Goal: Task Accomplishment & Management: Complete application form

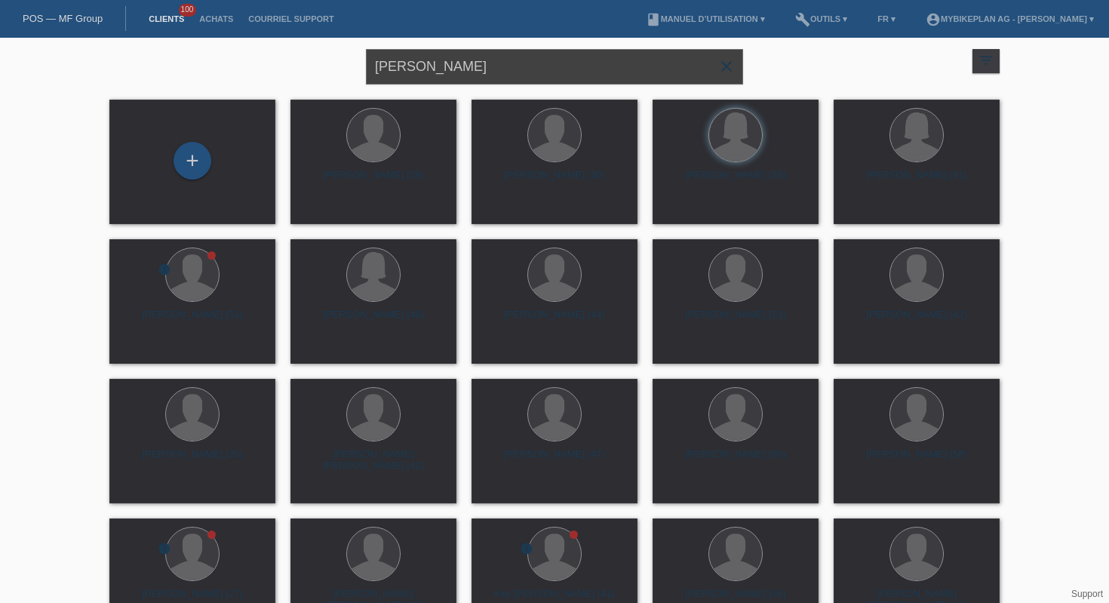
click at [450, 83] on input "Robert Schmidt" at bounding box center [554, 66] width 377 height 35
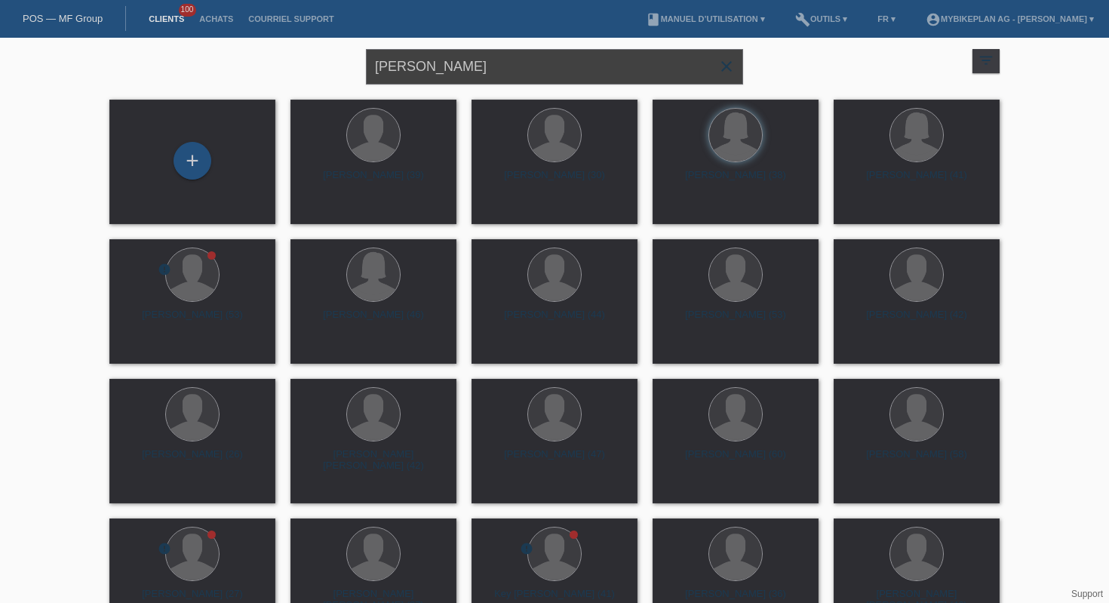
paste input "Frédéric Gene"
type input "[PERSON_NAME]"
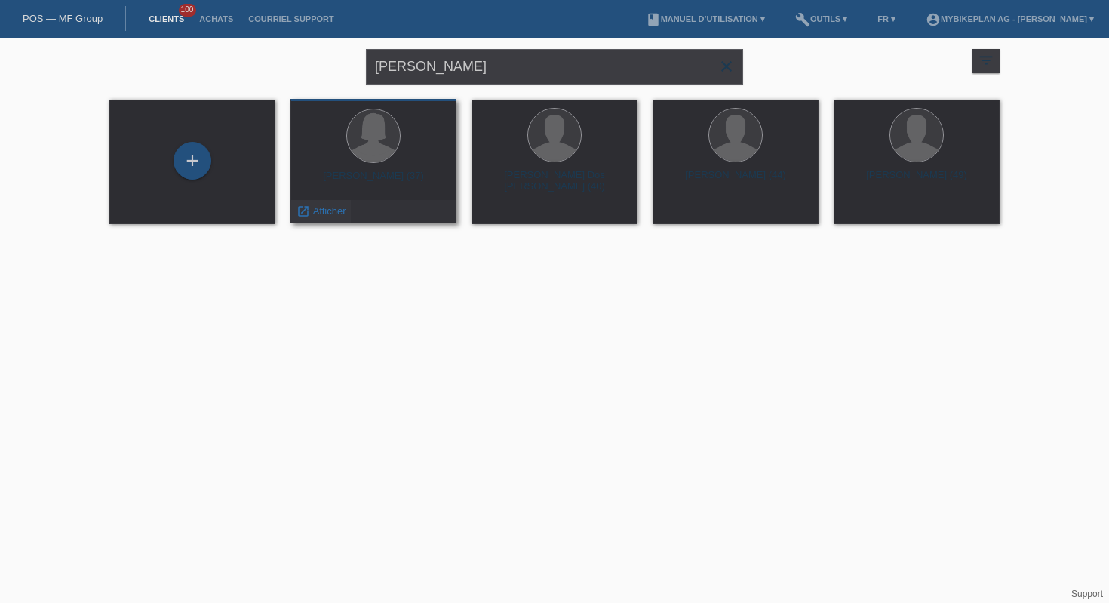
click at [327, 212] on span "Afficher" at bounding box center [329, 210] width 33 height 11
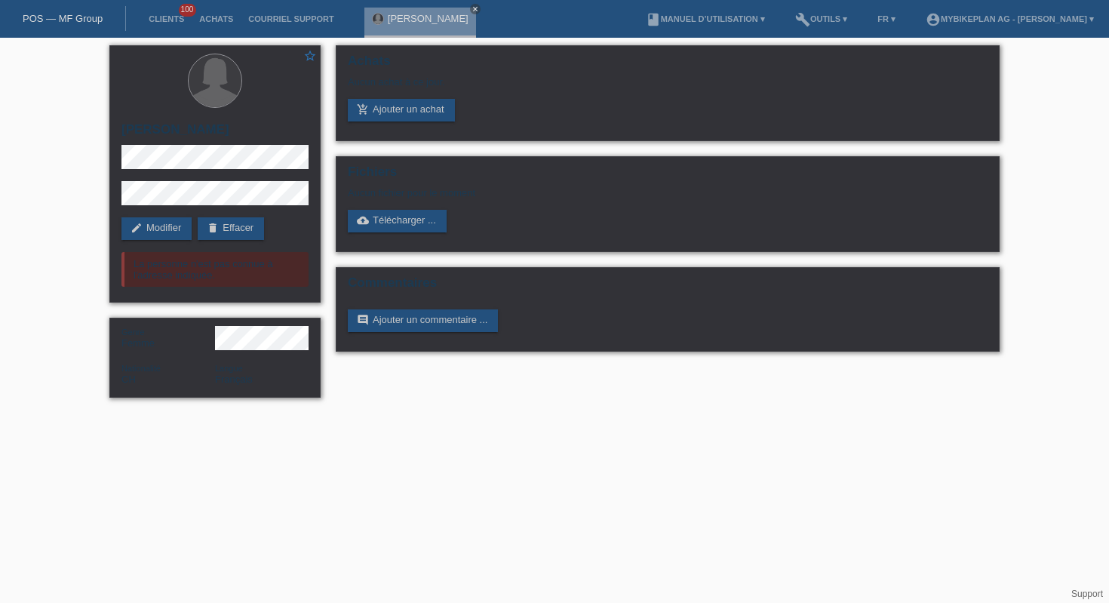
click at [72, 23] on link "POS — MF Group" at bounding box center [63, 18] width 80 height 11
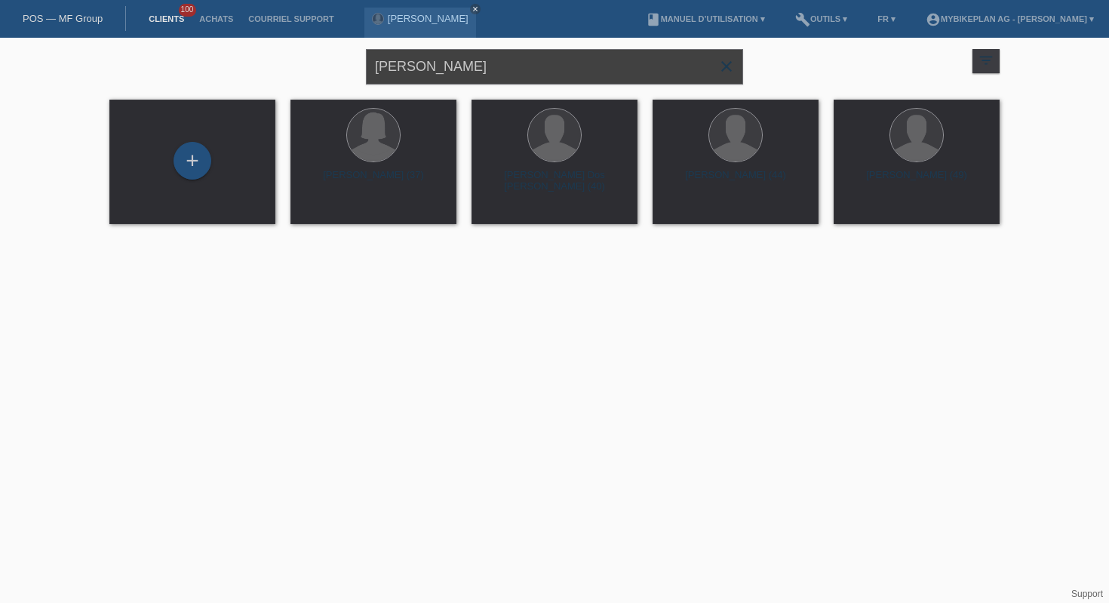
click at [511, 78] on input "[PERSON_NAME]" at bounding box center [554, 66] width 377 height 35
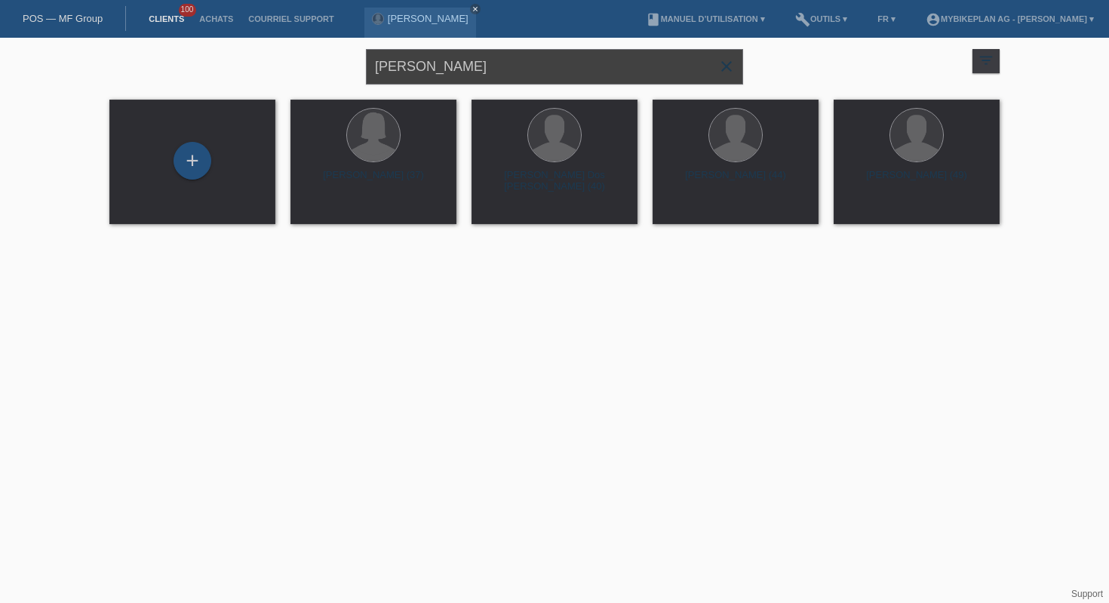
click at [511, 78] on input "[PERSON_NAME]" at bounding box center [554, 66] width 377 height 35
paste input "nadinefunke5@hotmail.com"
type input "nadinefunke5@hotmail.com"
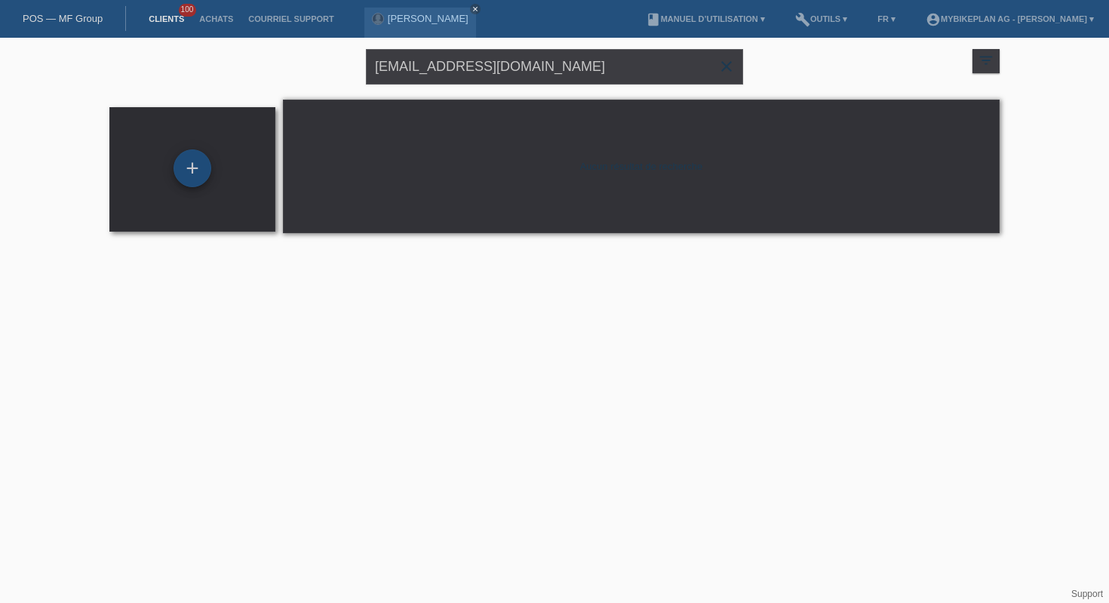
click at [191, 170] on div "+" at bounding box center [193, 168] width 38 height 38
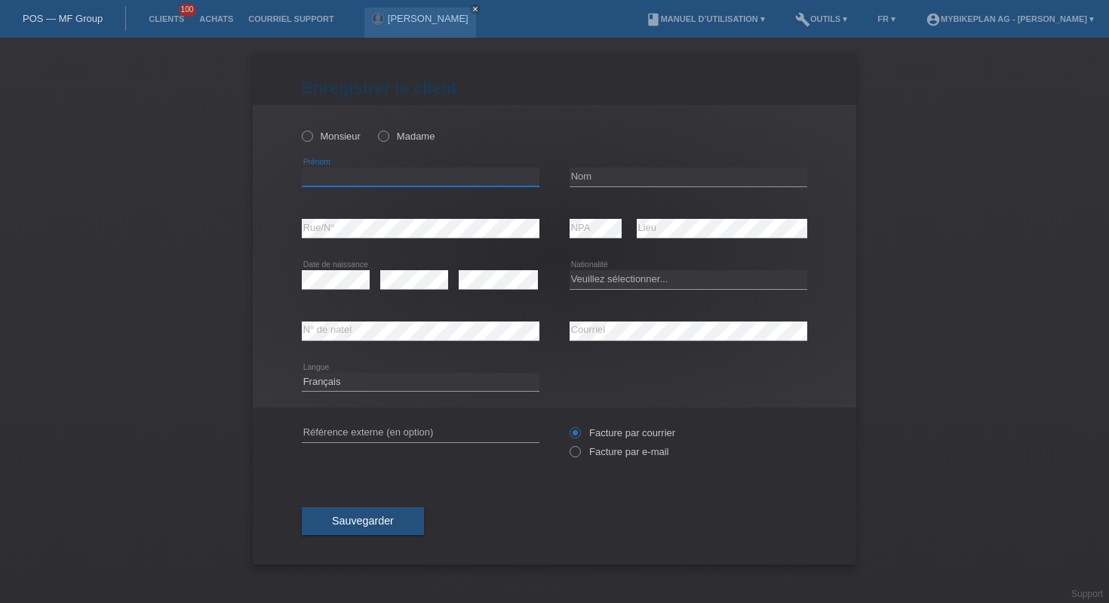
click at [446, 176] on input "text" at bounding box center [421, 176] width 238 height 19
paste input "[PERSON_NAME]"
type input "[PERSON_NAME]"
click at [651, 177] on input "text" at bounding box center [689, 176] width 238 height 19
paste input "Kölliker"
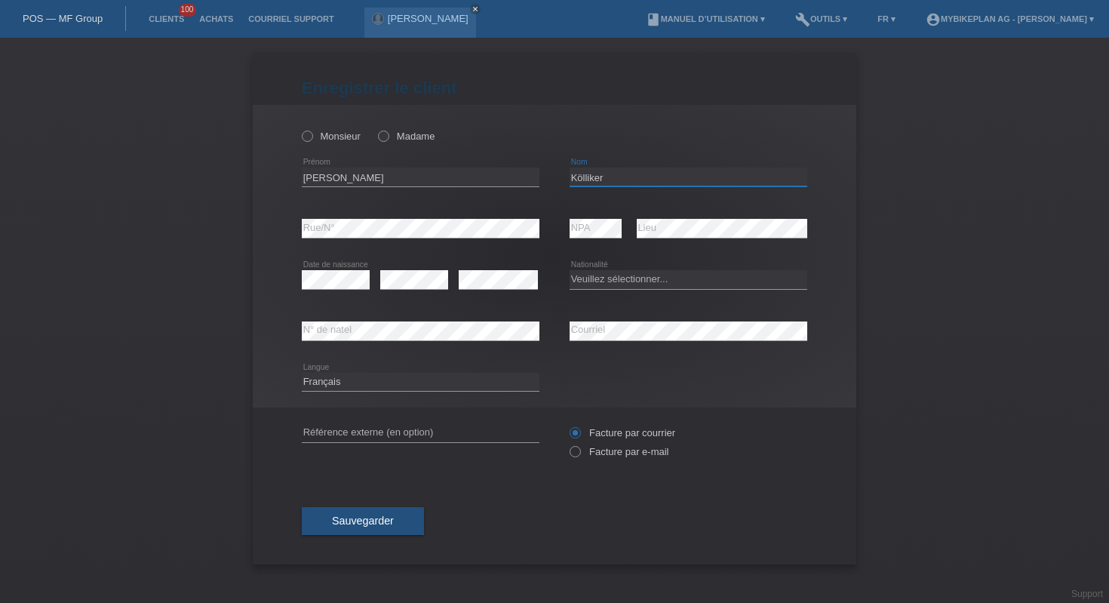
type input "Kölliker"
click at [391, 130] on div "Monsieur Madame" at bounding box center [421, 136] width 238 height 31
click at [390, 145] on div "Monsieur Madame" at bounding box center [421, 136] width 238 height 31
click at [376, 128] on icon at bounding box center [376, 128] width 0 height 0
click at [387, 140] on input "Madame" at bounding box center [383, 136] width 10 height 10
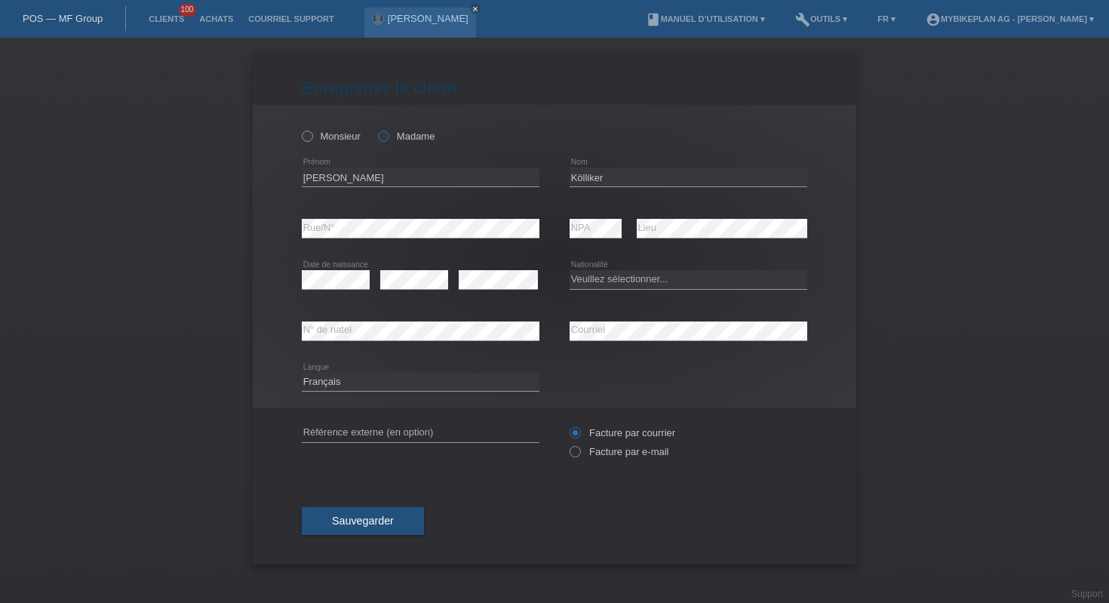
radio input "true"
click at [625, 288] on select "Veuillez sélectionner... Suisse Allemagne Autriche Liechtenstein ------------ A…" at bounding box center [689, 279] width 238 height 18
select select "CH"
click at [397, 389] on select "Deutsch Français Italiano English" at bounding box center [421, 382] width 238 height 18
select select "de"
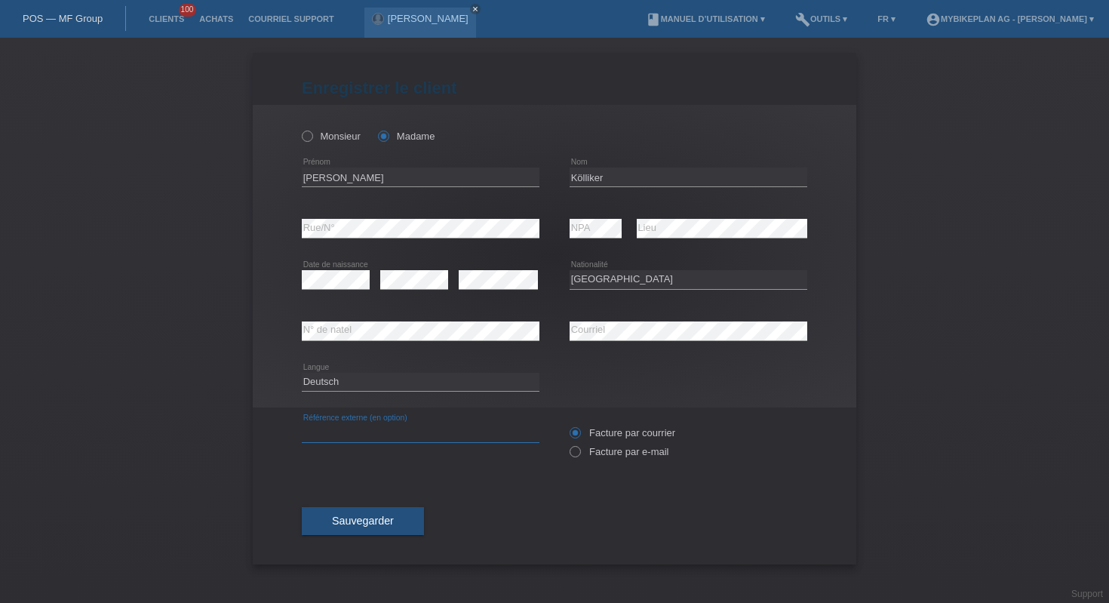
click at [379, 435] on input "text" at bounding box center [421, 432] width 238 height 19
paste input "42974081683"
type input "42974081683"
click at [567, 444] on icon at bounding box center [567, 444] width 0 height 0
click at [577, 454] on input "Facture par e-mail" at bounding box center [575, 455] width 10 height 19
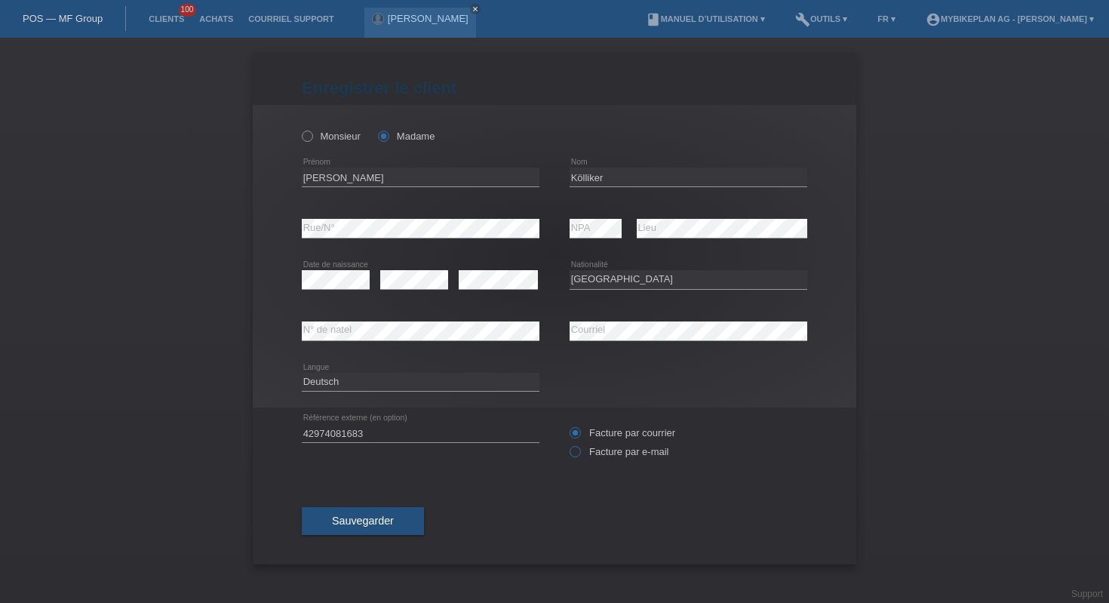
radio input "true"
click at [381, 530] on button "Sauvegarder" at bounding box center [363, 521] width 122 height 29
click at [370, 537] on div "Sauvegarder" at bounding box center [554, 522] width 505 height 88
click at [370, 530] on button "Sauvegarder" at bounding box center [363, 521] width 122 height 29
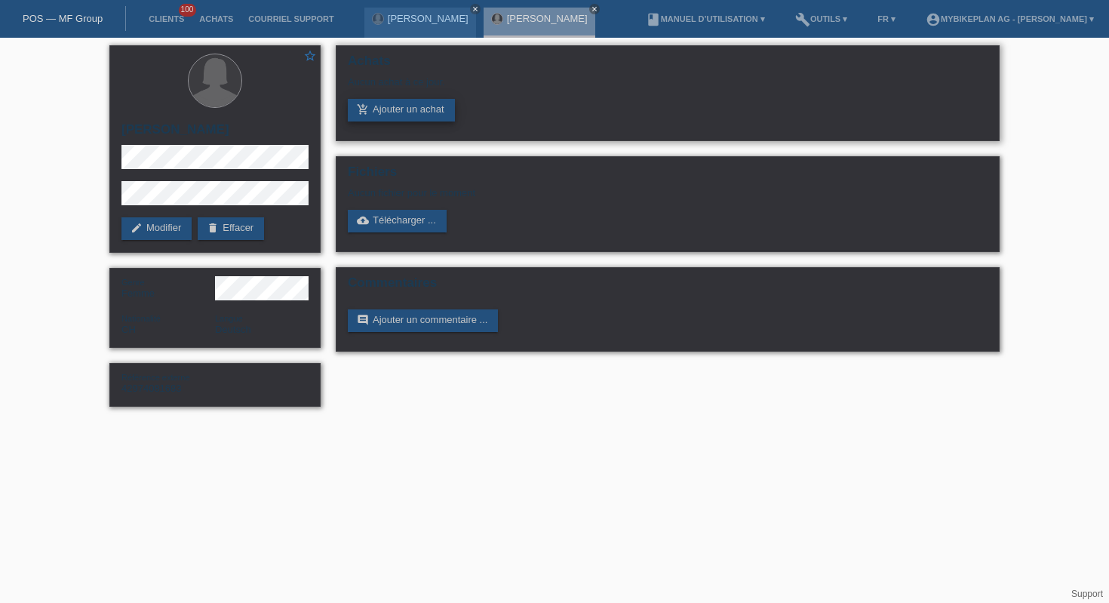
click at [388, 109] on link "add_shopping_cart Ajouter un achat" at bounding box center [401, 110] width 107 height 23
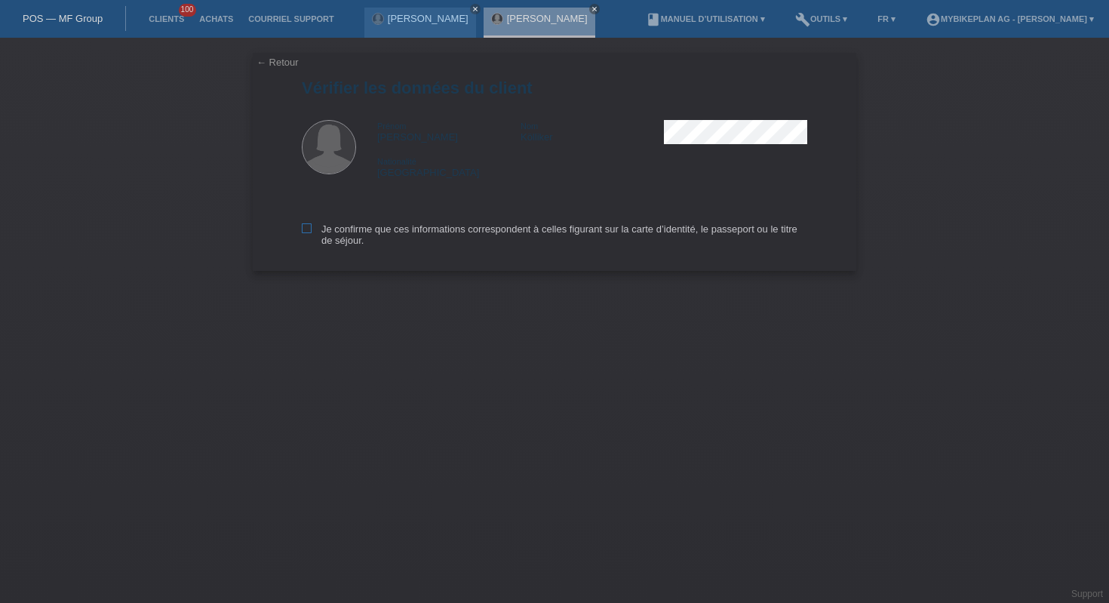
click at [402, 229] on label "Je confirme que ces informations correspondent à celles figurant sur la carte d…" at bounding box center [554, 234] width 505 height 23
click at [312, 229] on input "Je confirme que ces informations correspondent à celles figurant sur la carte d…" at bounding box center [307, 228] width 10 height 10
checkbox input "true"
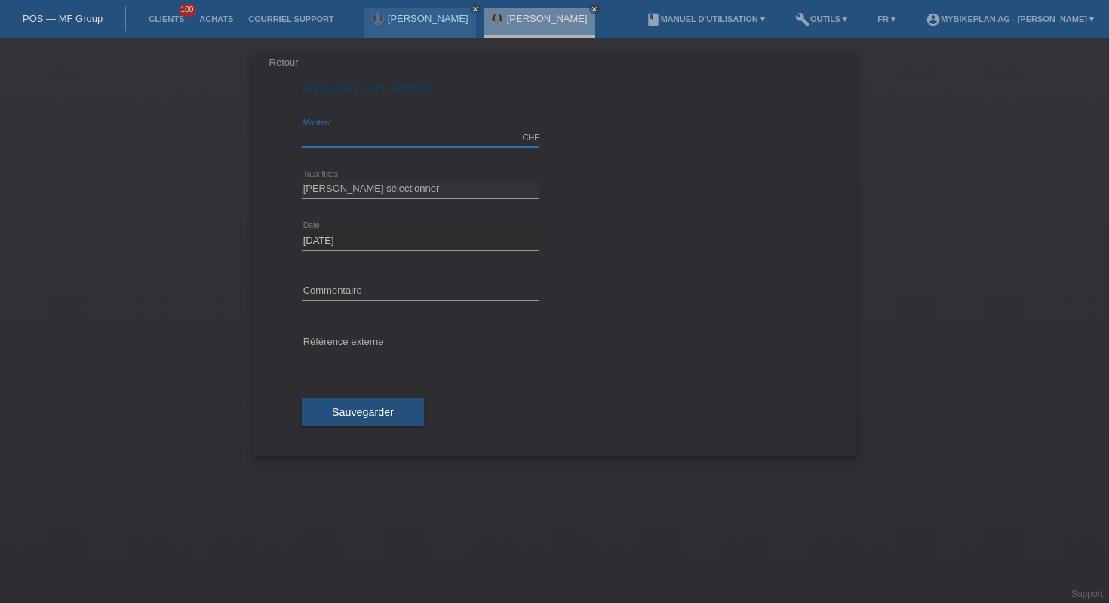
click at [357, 146] on input "text" at bounding box center [421, 137] width 238 height 19
type input "2999.00"
click at [395, 188] on select "Veuillez sélectionner 6 versements 12 versements 18 versements 24 versements 36…" at bounding box center [421, 189] width 238 height 18
select select "487"
click at [414, 342] on input "text" at bounding box center [421, 342] width 238 height 19
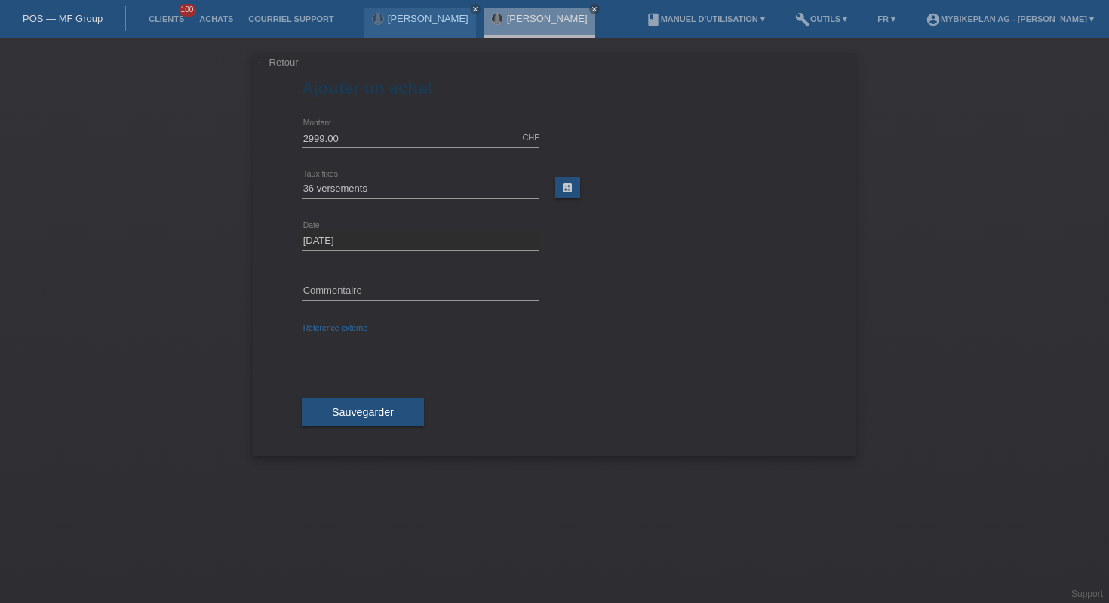
paste input "42974081683"
type input "42974081683"
click at [404, 419] on button "Sauvegarder" at bounding box center [363, 412] width 122 height 29
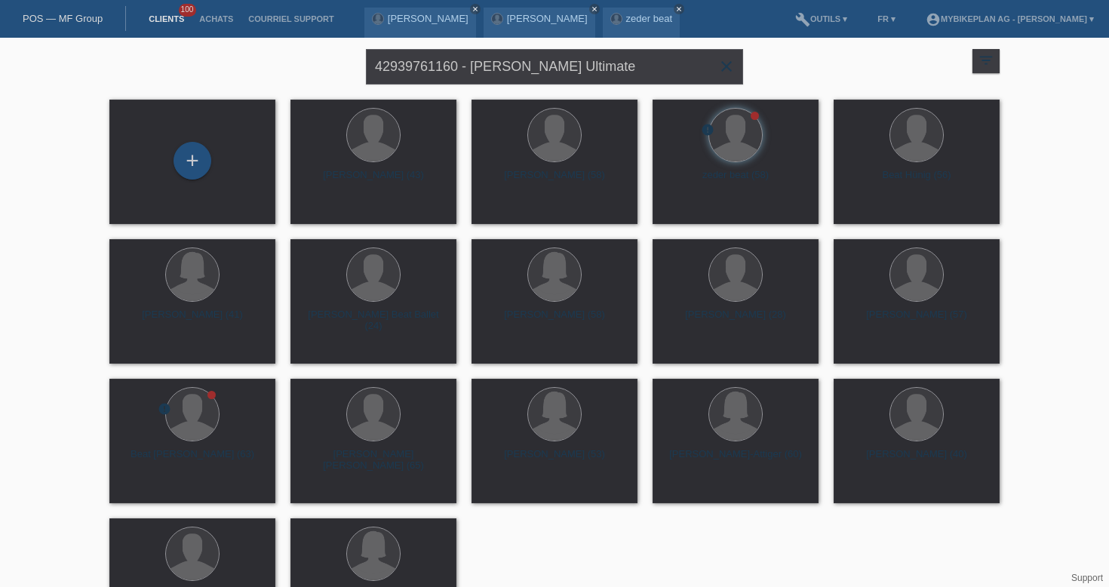
click at [732, 69] on icon "close" at bounding box center [726, 66] width 18 height 18
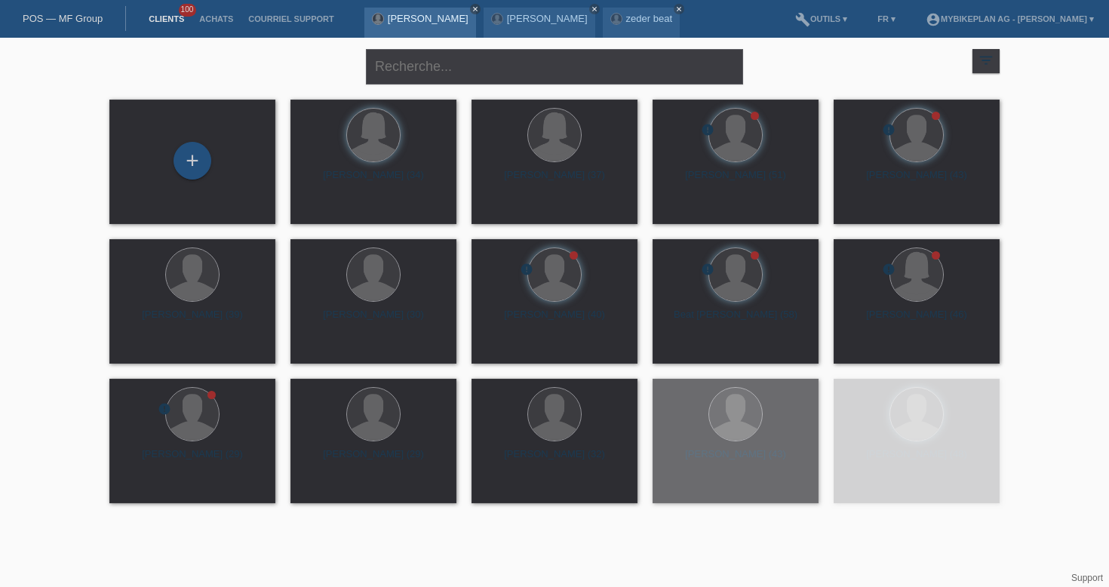
click at [471, 8] on icon "close" at bounding box center [475, 9] width 8 height 8
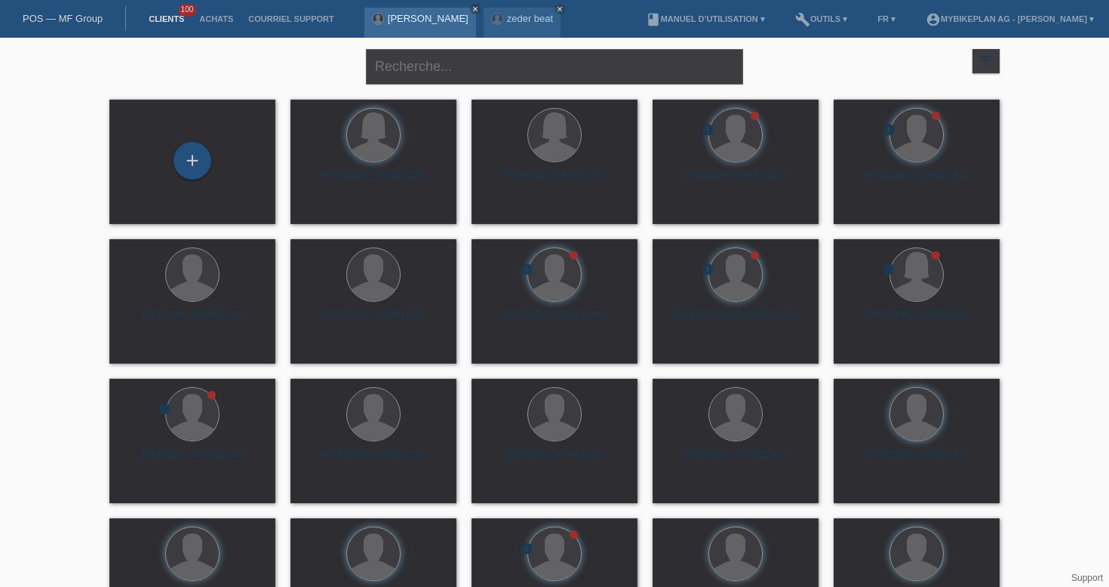
click at [479, 8] on icon "close" at bounding box center [475, 9] width 8 height 8
click at [438, 11] on icon "close" at bounding box center [441, 9] width 8 height 8
click at [1067, 124] on div "close filter_list view_module Afficher tous les clients star Afficher les clien…" at bounding box center [554, 414] width 1109 height 752
click at [517, 67] on input "text" at bounding box center [554, 66] width 377 height 35
paste input "https://app.hubspot.com/contacts/6857669/record/0-3/42967855700"
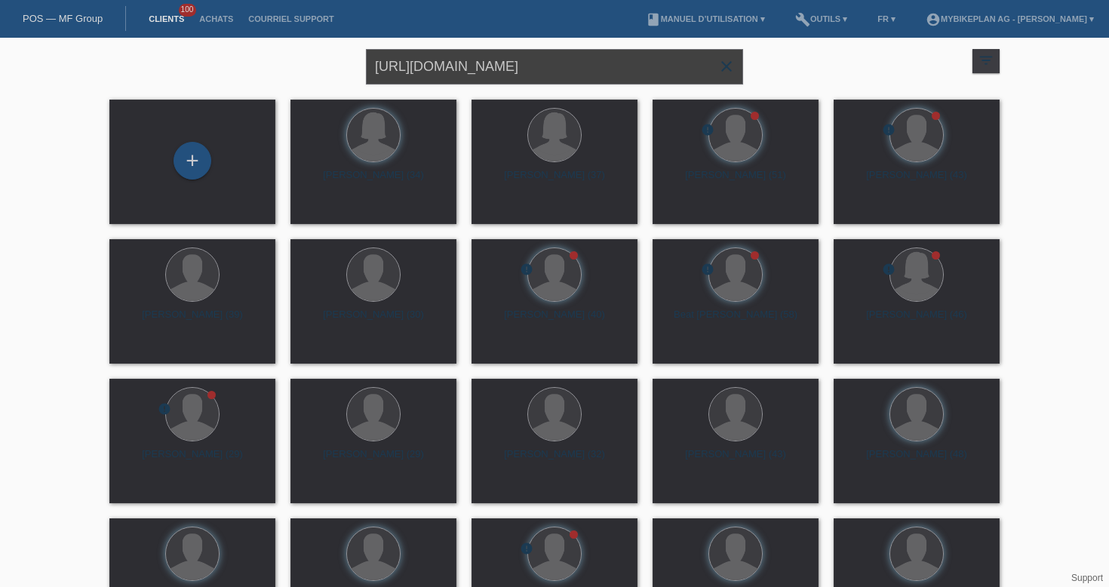
click at [580, 69] on input "https://app.hubspot.com/contacts/6857669/record/0-3/42967855700" at bounding box center [554, 66] width 377 height 35
paste input "42967855700 - Thomas Kunz, BMC Teammachine SLR 01 TWO"
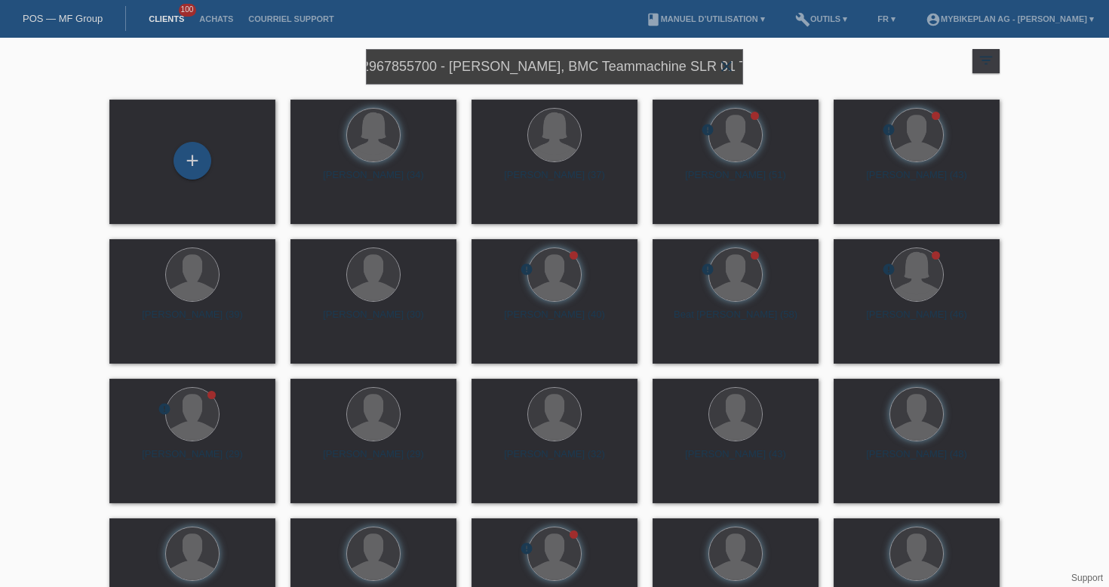
type input "42967855700 - Thomas Kunz, BMC Teammachine SLR 01 TWO"
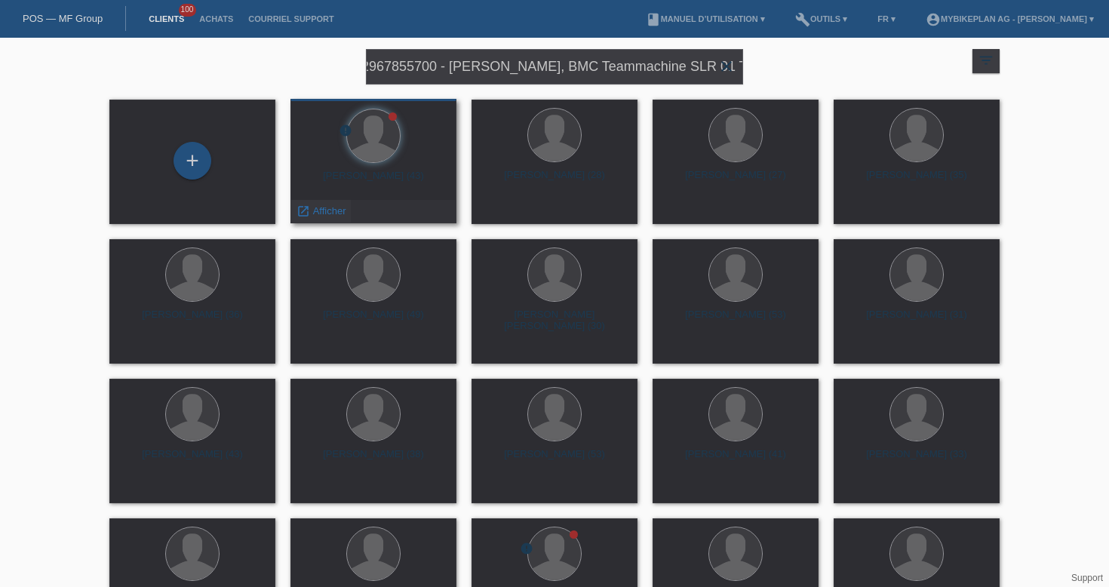
click at [336, 212] on span "Afficher" at bounding box center [329, 210] width 33 height 11
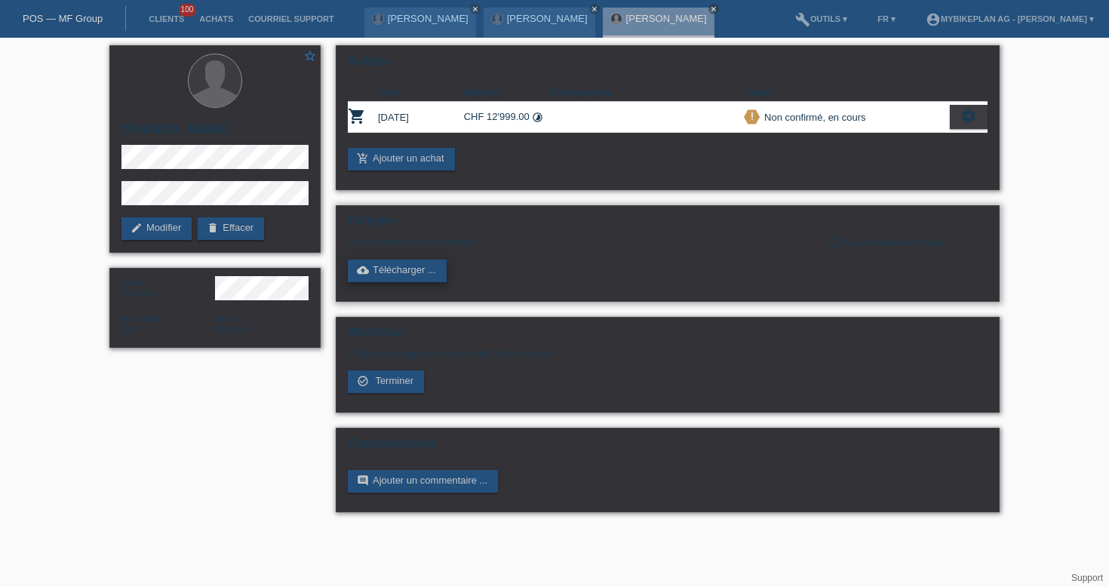
click at [422, 269] on link "cloud_upload Télécharger ..." at bounding box center [397, 271] width 99 height 23
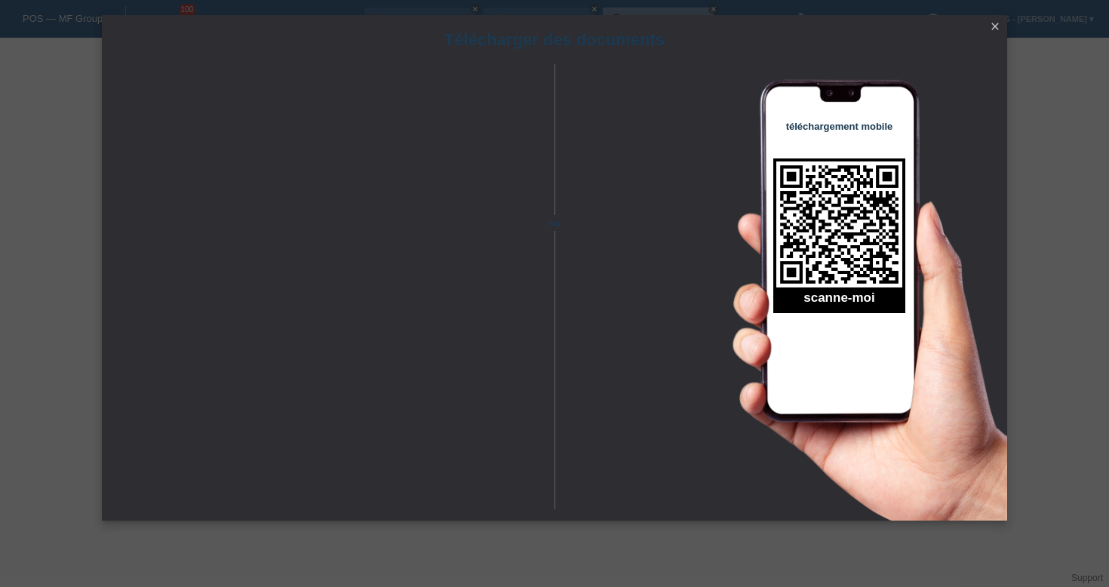
click at [990, 32] on icon "close" at bounding box center [995, 26] width 12 height 12
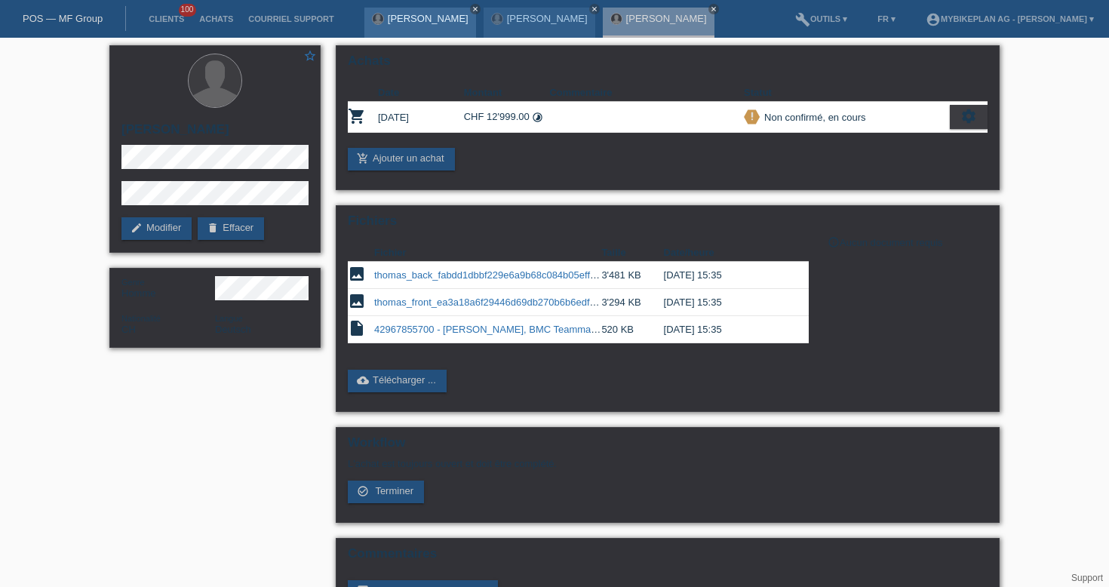
click at [471, 9] on icon "close" at bounding box center [475, 9] width 8 height 8
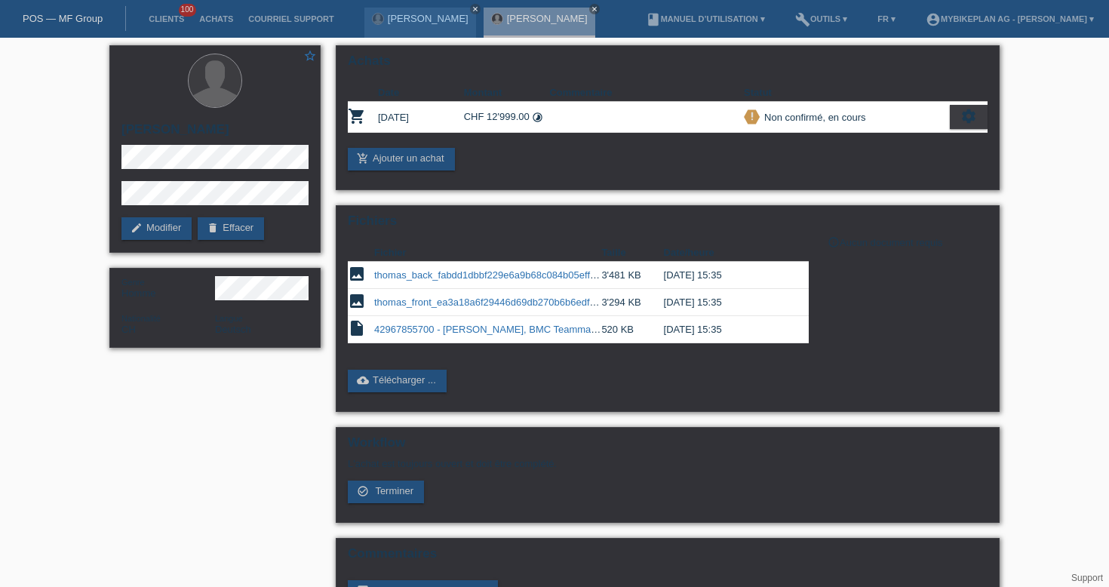
click at [471, 9] on icon "close" at bounding box center [475, 9] width 8 height 8
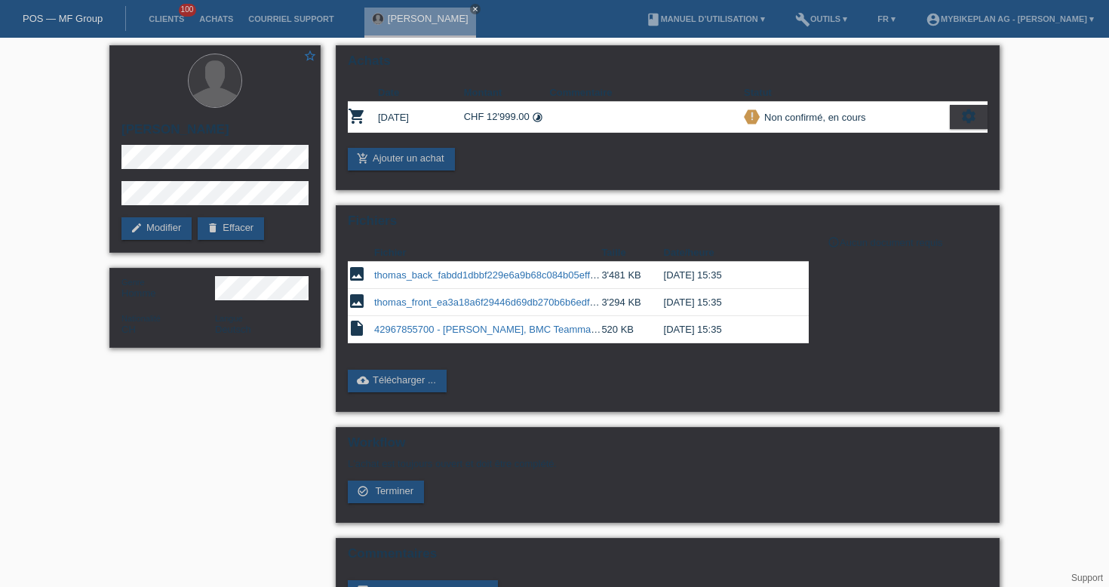
click at [470, 9] on link "close" at bounding box center [475, 9] width 11 height 11
click at [67, 20] on link "POS — MF Group" at bounding box center [63, 18] width 80 height 11
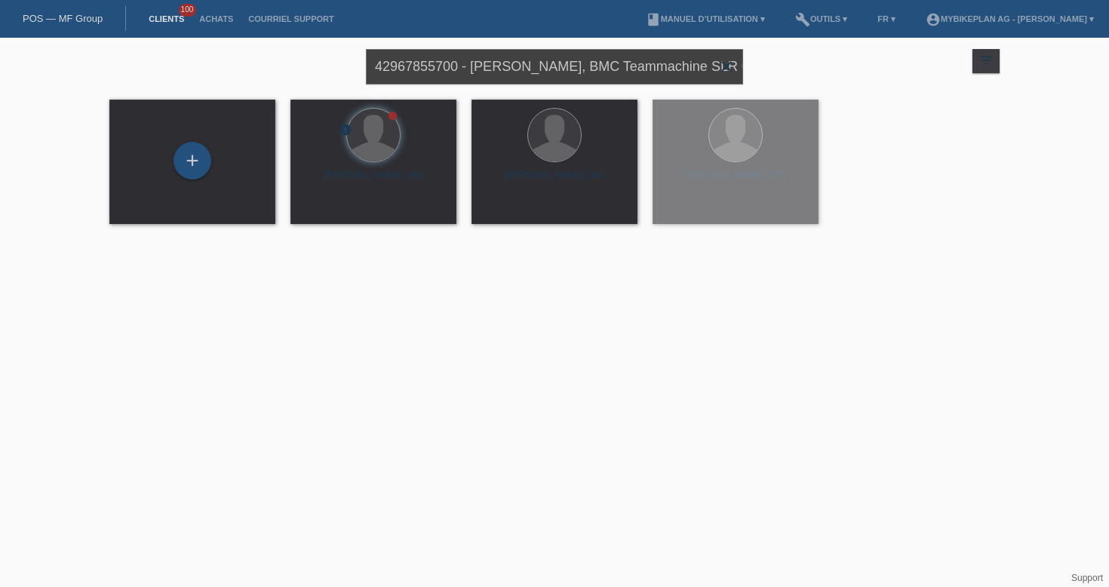
click at [474, 67] on input "42967855700 - Thomas Kunz, BMC Teammachine SLR 01 TWO" at bounding box center [554, 66] width 377 height 35
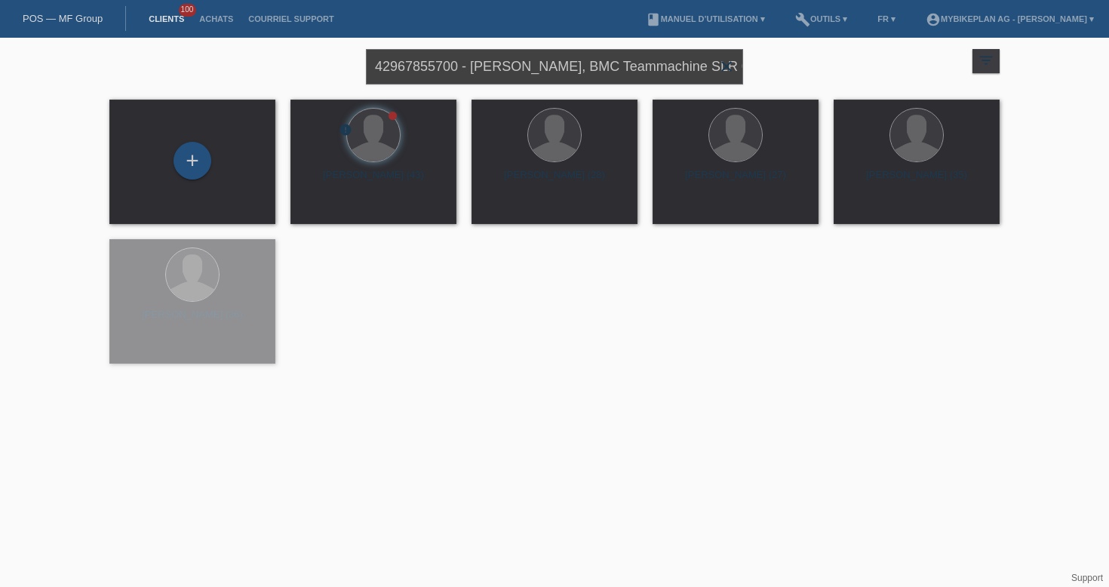
click at [474, 67] on input "42967855700 - Thomas Kunz, BMC Teammachine SLR 01 TWO" at bounding box center [554, 66] width 377 height 35
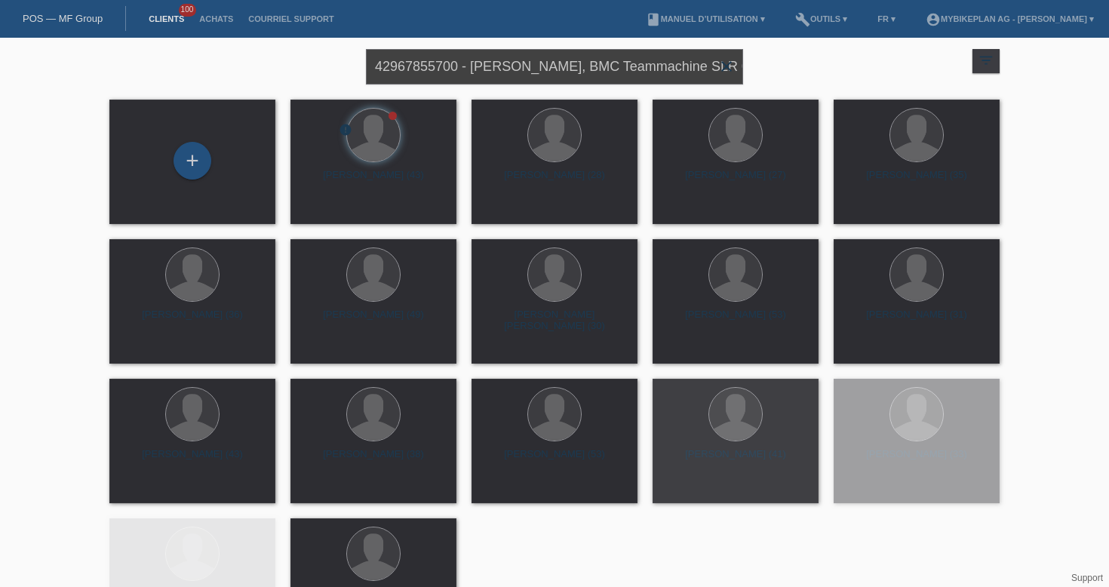
paste input "25368354 - Reto Ziebold, Raymon Trailray 170"
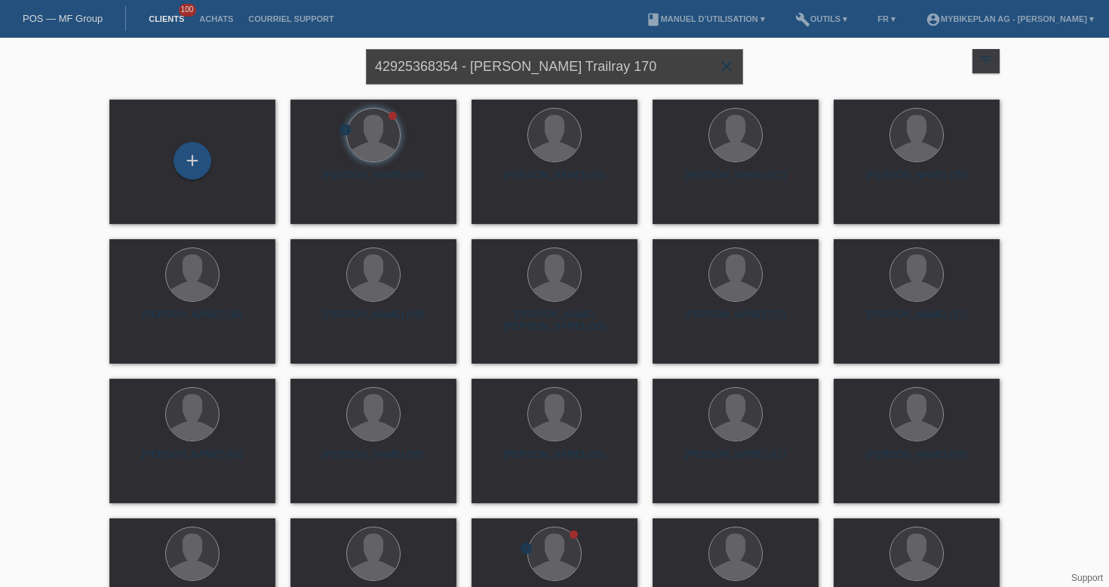
type input "42925368354 - Reto Ziebold, Raymon Trailray 170"
click at [686, 210] on span "Afficher" at bounding box center [691, 210] width 33 height 11
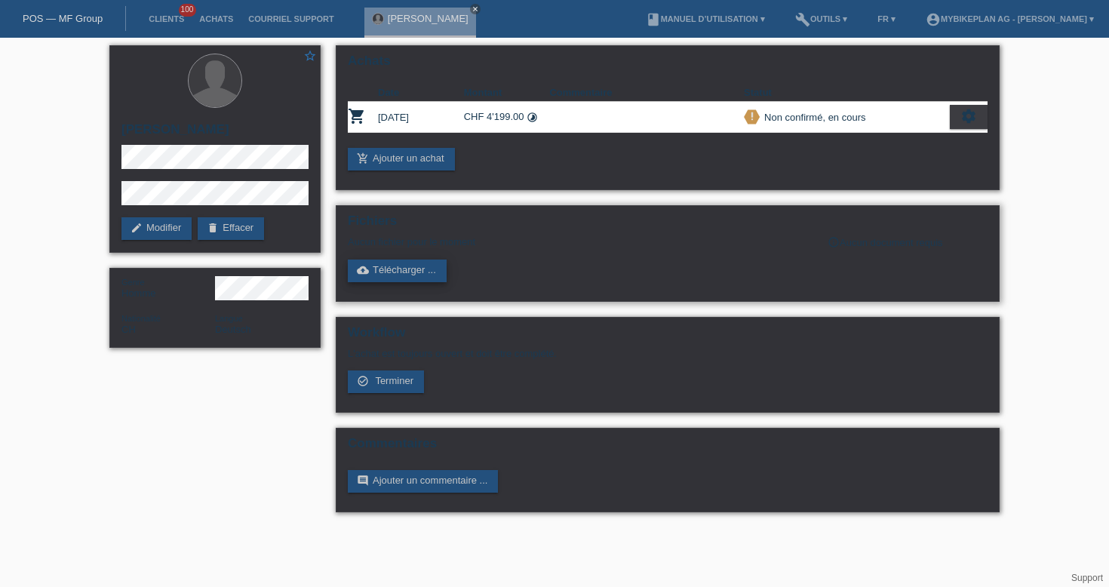
click at [381, 275] on link "cloud_upload Télécharger ..." at bounding box center [397, 271] width 99 height 23
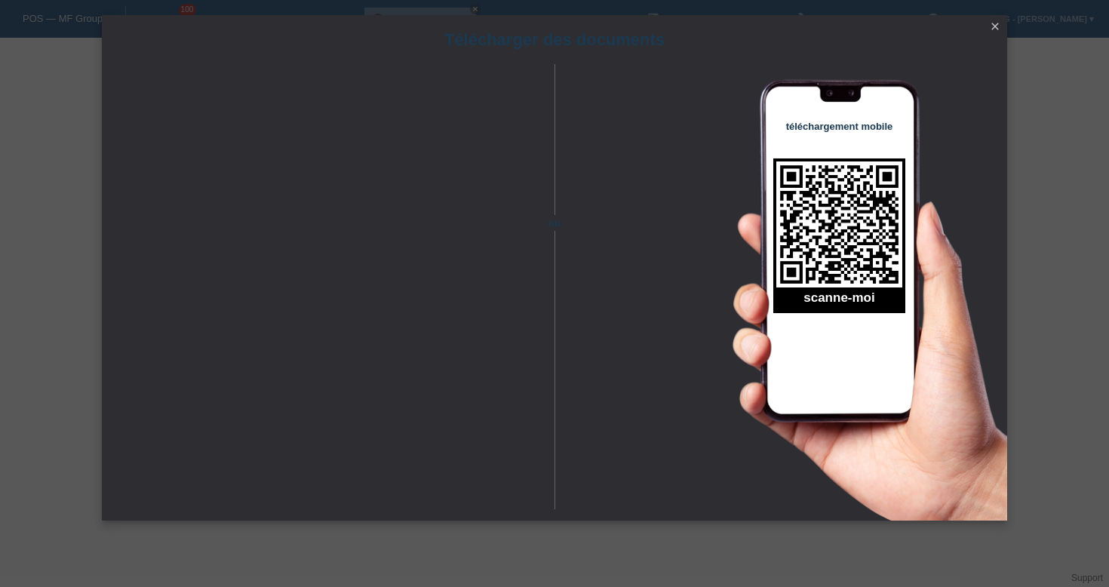
click at [994, 23] on icon "close" at bounding box center [995, 26] width 12 height 12
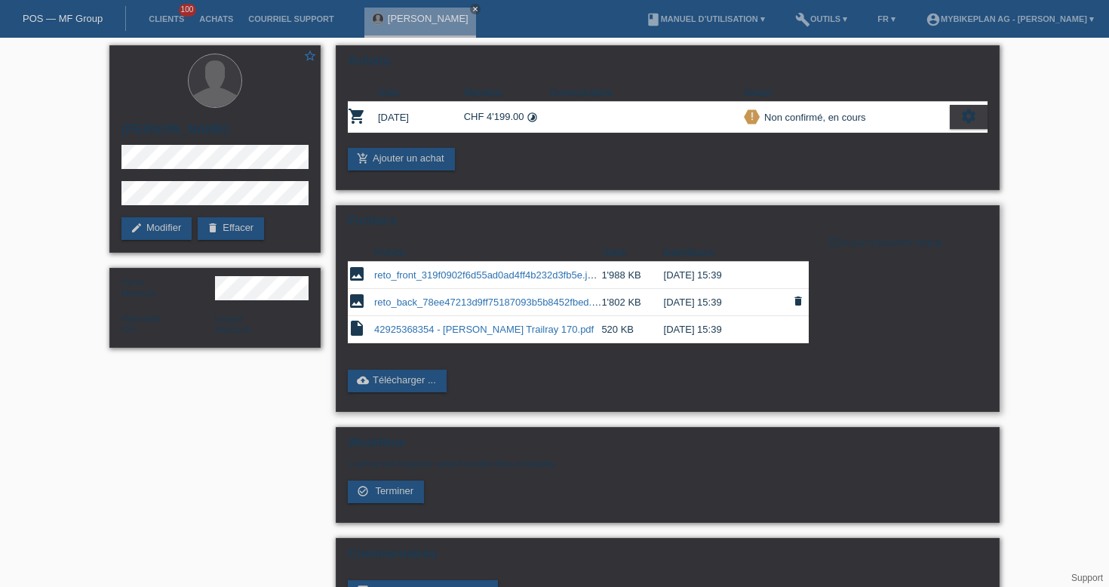
click at [497, 308] on link "reto_back_78ee47213d9ff75187093b5b8452fbed.jpeg" at bounding box center [492, 301] width 236 height 11
click at [504, 339] on td "42925368354 - [PERSON_NAME] Trailray 170.pdf" at bounding box center [487, 329] width 227 height 27
click at [490, 275] on link "reto_front_319f0902f6d55ad0ad4ff4b232d3fb5e.jpeg" at bounding box center [488, 274] width 229 height 11
